Goal: Find specific page/section: Find specific page/section

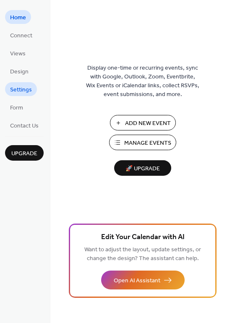
click at [19, 89] on span "Settings" at bounding box center [21, 90] width 22 height 9
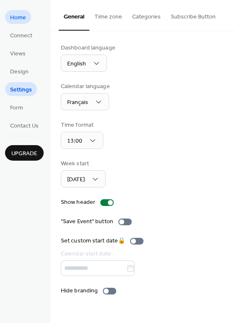
click at [22, 17] on span "Home" at bounding box center [18, 17] width 16 height 9
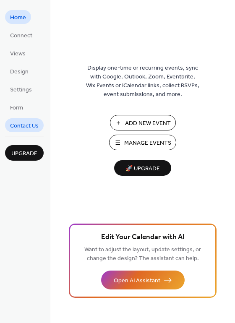
click at [31, 123] on span "Contact Us" at bounding box center [24, 126] width 29 height 9
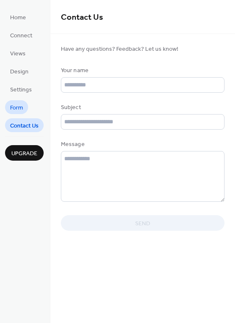
click at [22, 107] on span "Form" at bounding box center [16, 108] width 13 height 9
